Goal: Transaction & Acquisition: Purchase product/service

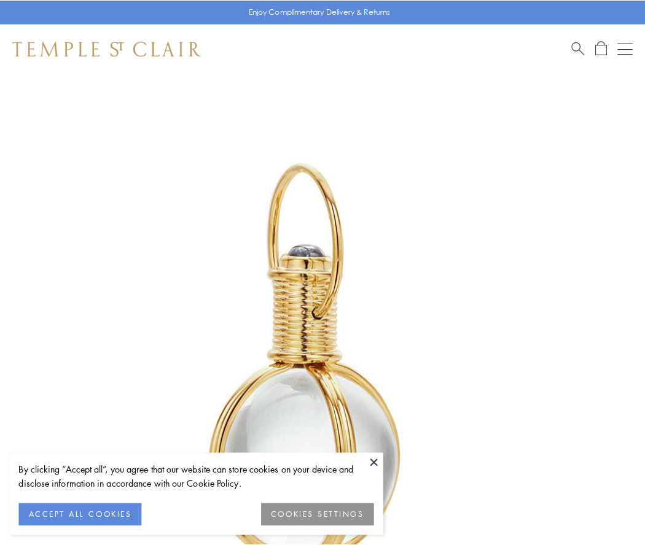
scroll to position [321, 0]
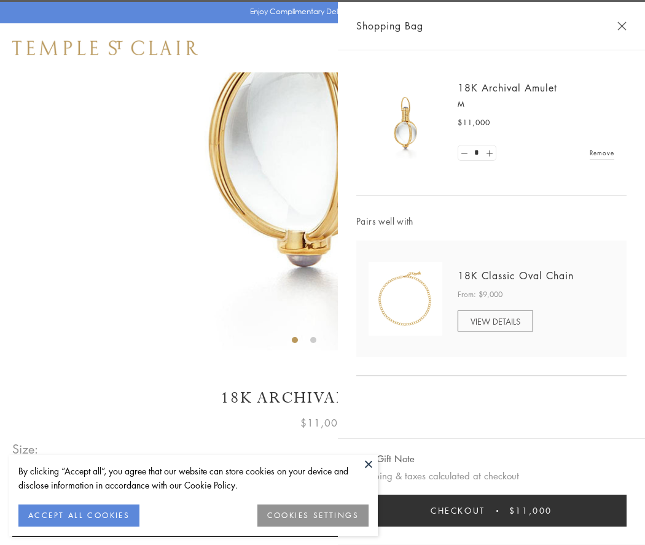
click at [491, 511] on button "Checkout $11,000" at bounding box center [491, 511] width 270 height 32
